Goal: Task Accomplishment & Management: Manage account settings

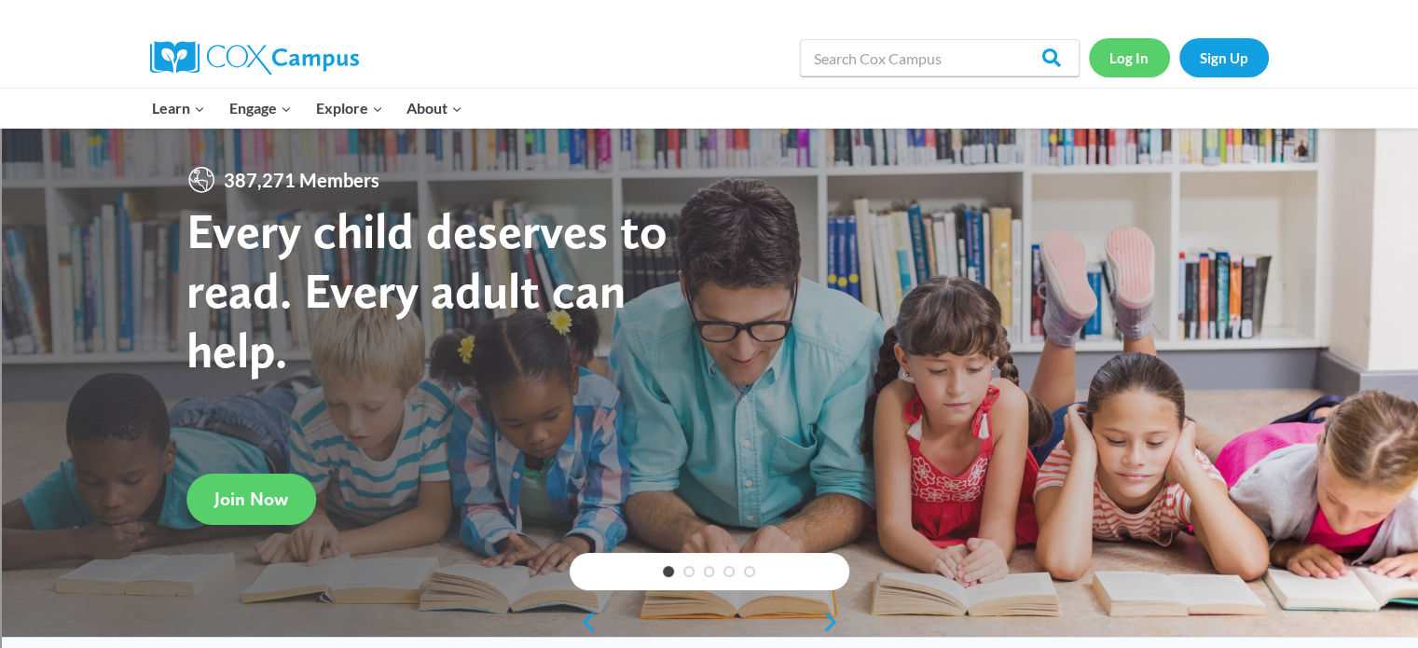
click at [1139, 57] on link "Log In" at bounding box center [1129, 57] width 81 height 38
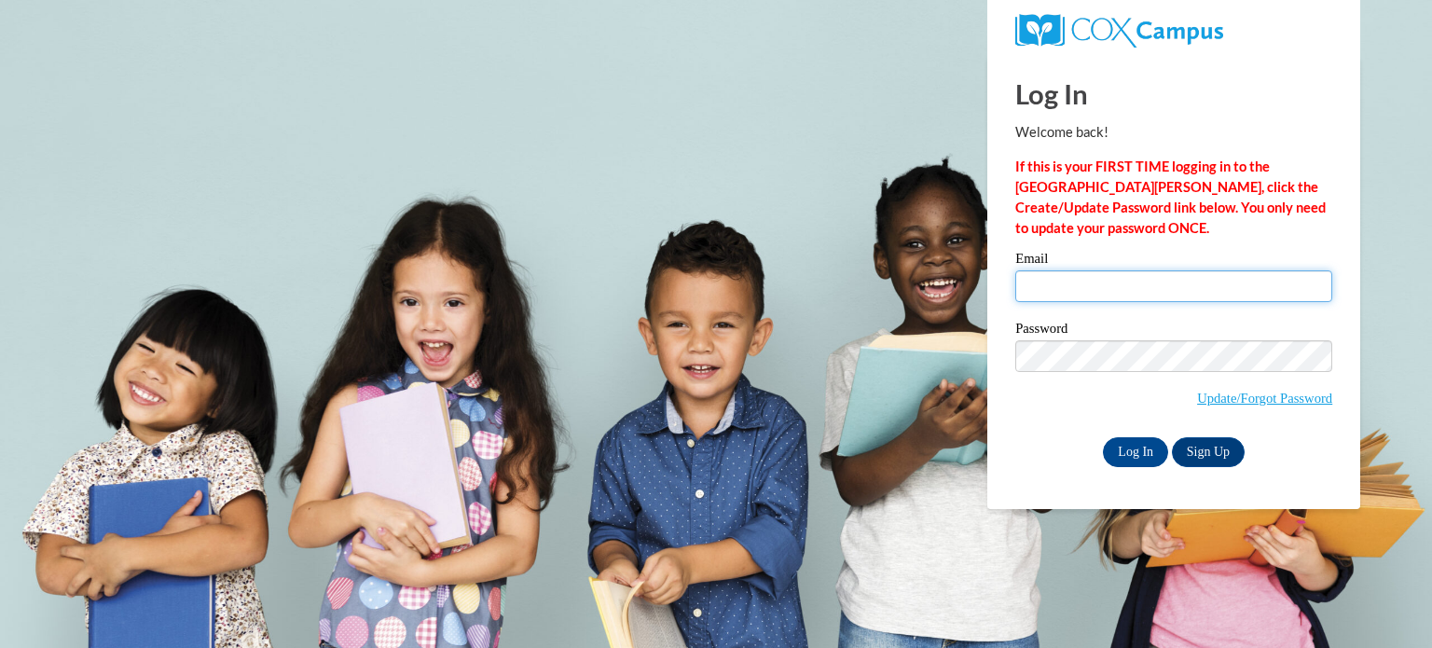
click at [1195, 291] on input "Email" at bounding box center [1173, 286] width 317 height 32
type input "amontgomery@marietta-city.k12.ga.us"
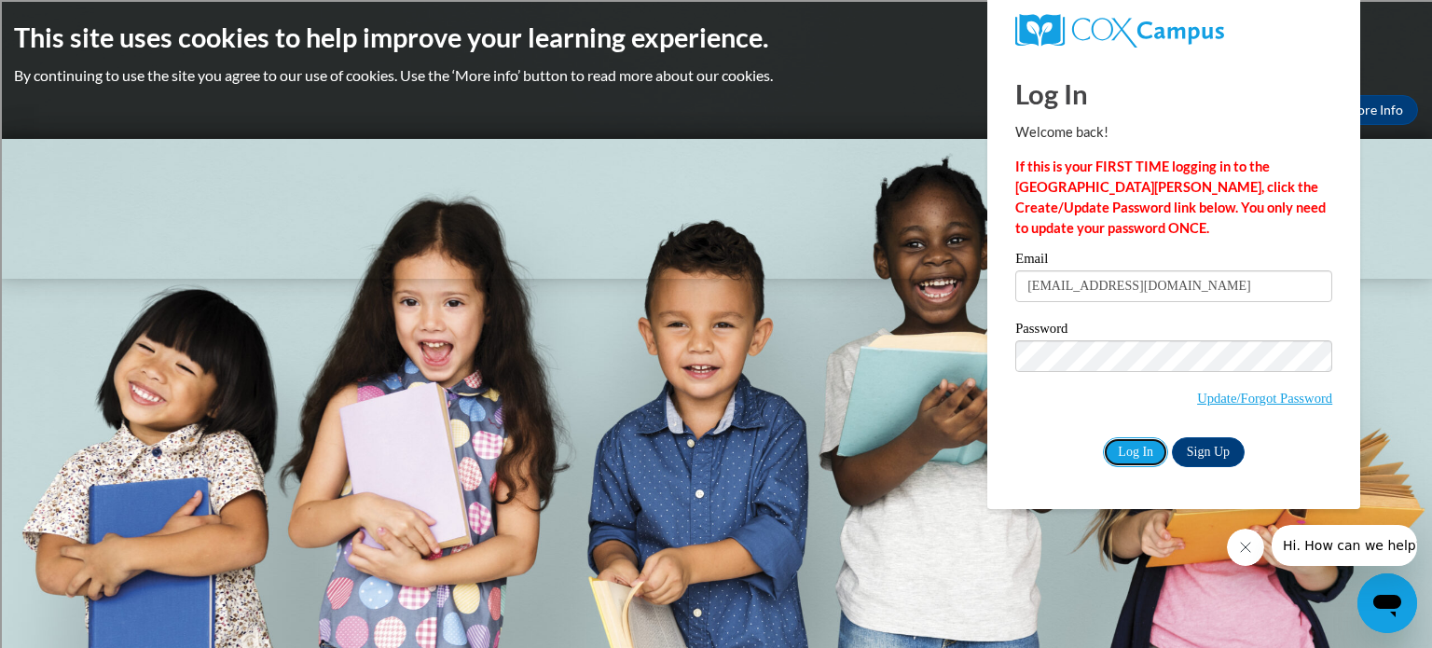
click at [1130, 450] on input "Log In" at bounding box center [1135, 452] width 65 height 30
click at [1130, 460] on input "Log In" at bounding box center [1135, 452] width 65 height 30
